Goal: Task Accomplishment & Management: Use online tool/utility

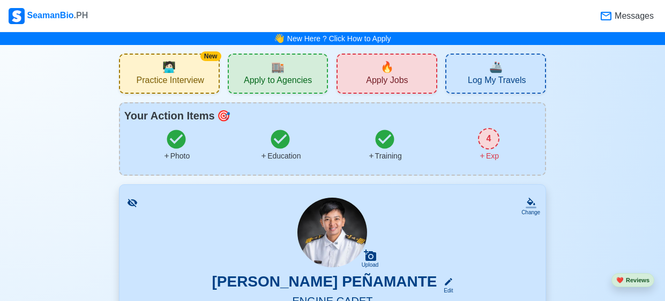
click at [370, 77] on span "Apply Jobs" at bounding box center [387, 81] width 42 height 13
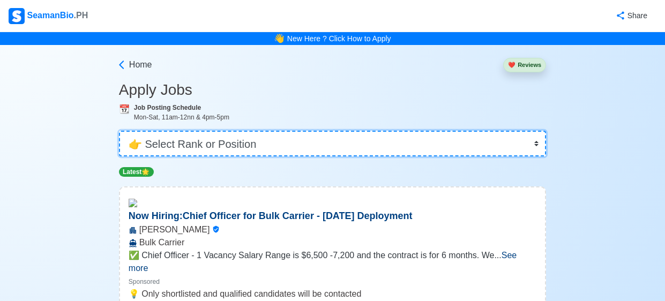
click at [433, 136] on select "👉 Select Rank or Position Master Chief Officer 2nd Officer 3rd Officer Junior O…" at bounding box center [332, 144] width 427 height 26
click at [119, 131] on select "👉 Select Rank or Position Master Chief Officer 2nd Officer 3rd Officer Junior O…" at bounding box center [332, 144] width 427 height 26
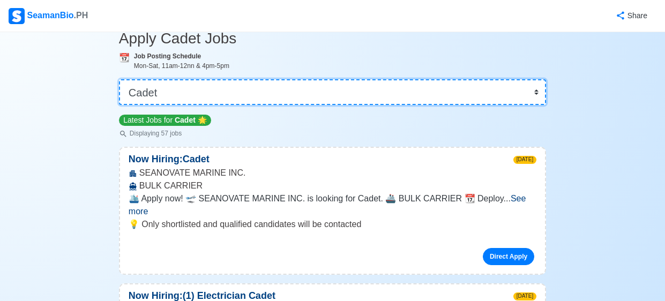
scroll to position [53, 0]
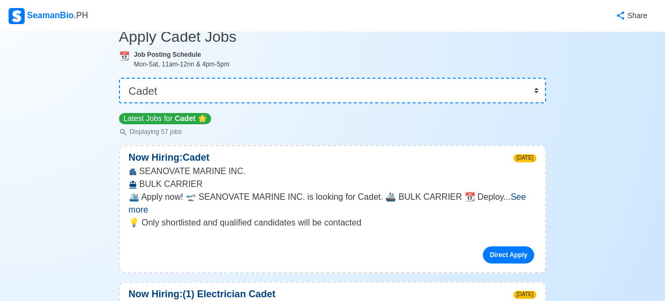
click at [510, 195] on span "See more" at bounding box center [328, 203] width 398 height 22
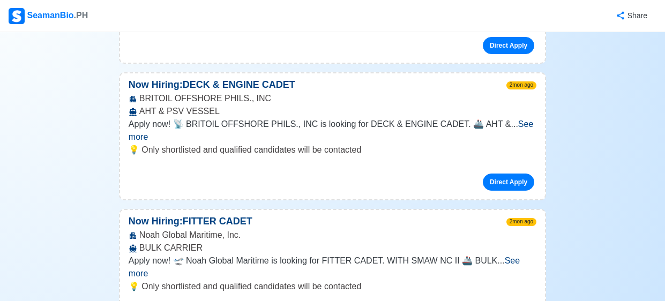
scroll to position [0, 0]
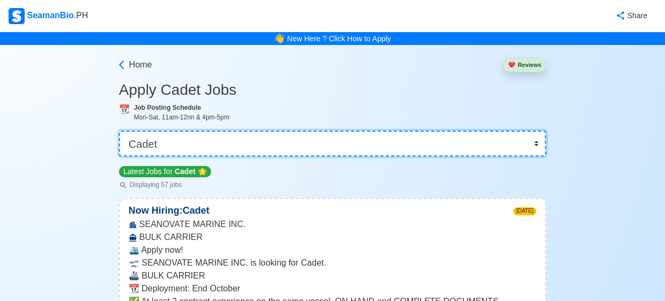
click at [541, 139] on select "👉 Select Rank or Position Master Chief Officer 2nd Officer 3rd Officer Junior O…" at bounding box center [332, 144] width 427 height 26
select select "Others"
click at [119, 131] on select "👉 Select Rank or Position Master Chief Officer 2nd Officer 3rd Officer Junior O…" at bounding box center [332, 144] width 427 height 26
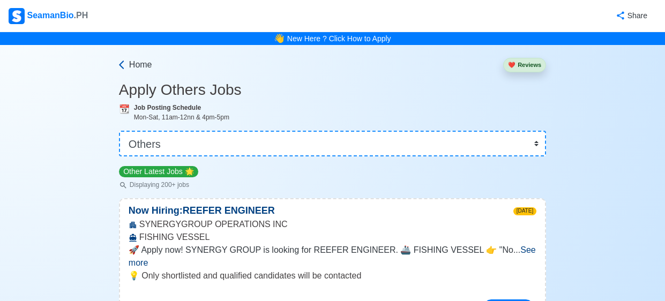
click at [124, 65] on icon at bounding box center [121, 64] width 11 height 11
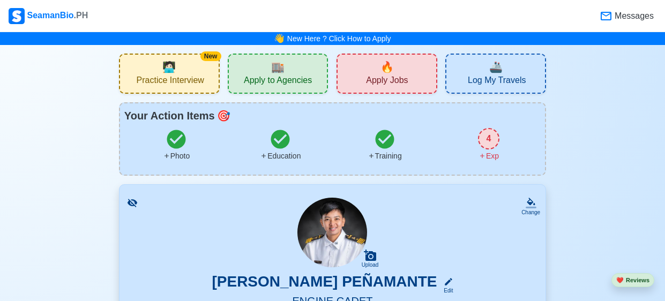
click at [202, 89] on div "New 🧑🏻‍💻 Practice Interview" at bounding box center [169, 74] width 101 height 40
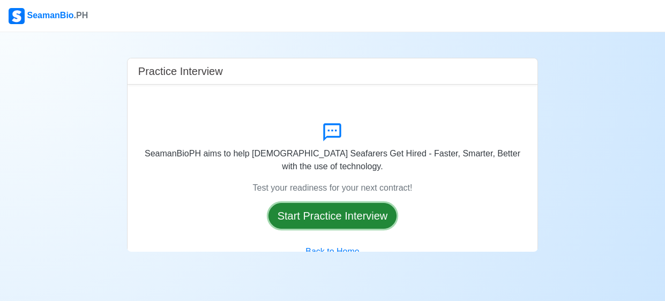
click at [347, 218] on button "Start Practice Interview" at bounding box center [332, 216] width 129 height 26
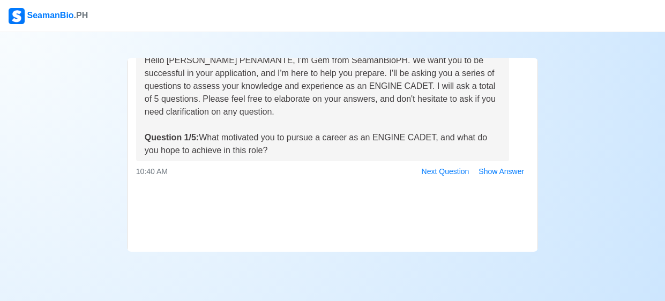
scroll to position [88, 0]
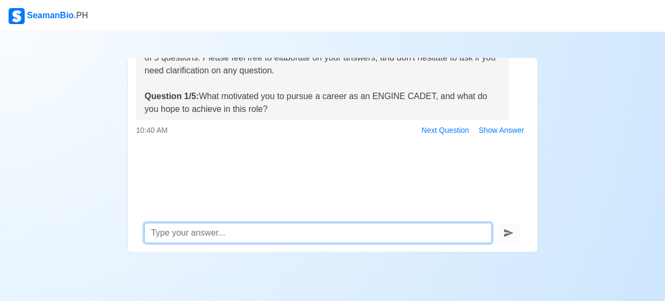
click at [340, 225] on textarea at bounding box center [318, 233] width 348 height 20
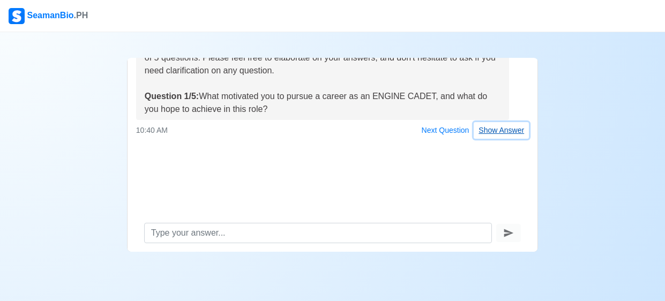
click at [490, 125] on button "Show Answer" at bounding box center [501, 130] width 55 height 17
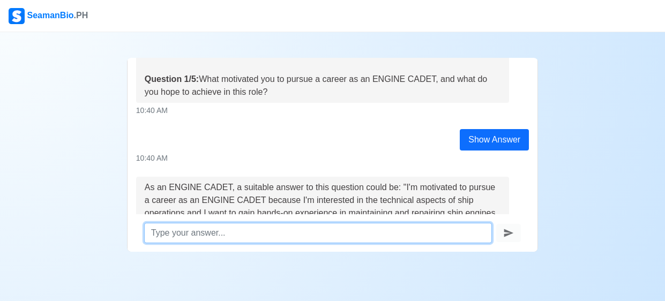
scroll to position [0, 0]
